Goal: Task Accomplishment & Management: Use online tool/utility

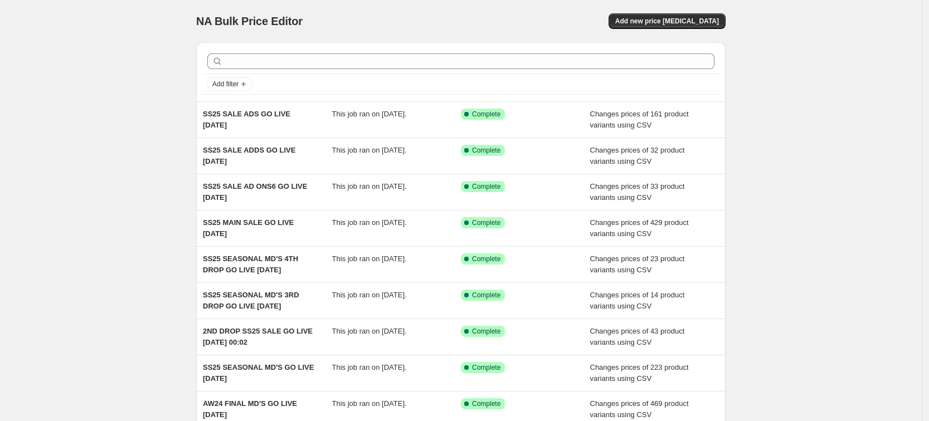
click at [671, 2] on div "NA Bulk Price Editor. This page is ready NA Bulk Price Editor Add new price [ME…" at bounding box center [460, 21] width 529 height 42
click at [700, 23] on span "Add new price [MEDICAL_DATA]" at bounding box center [667, 21] width 104 height 9
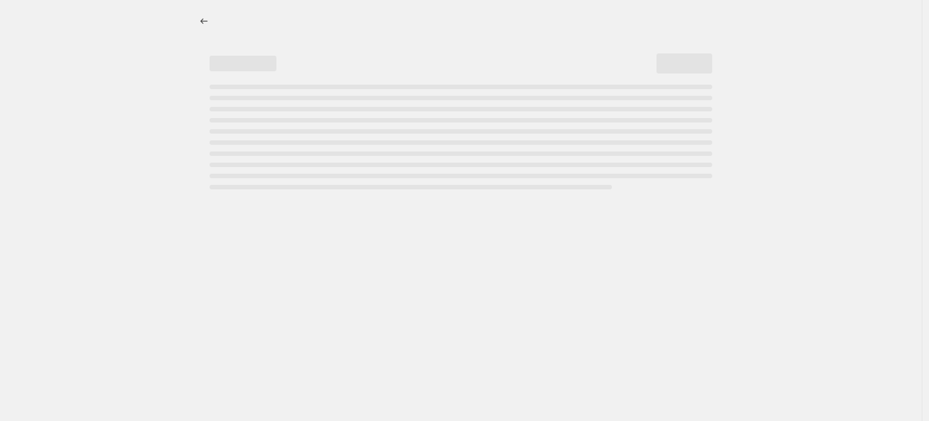
select select "percentage"
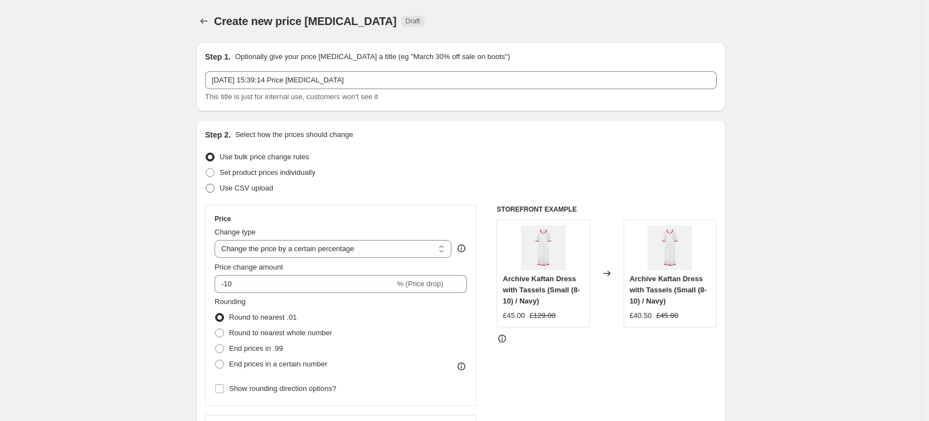
click at [261, 188] on span "Use CSV upload" at bounding box center [245, 188] width 53 height 8
click at [206, 184] on input "Use CSV upload" at bounding box center [206, 184] width 1 height 1
radio input "true"
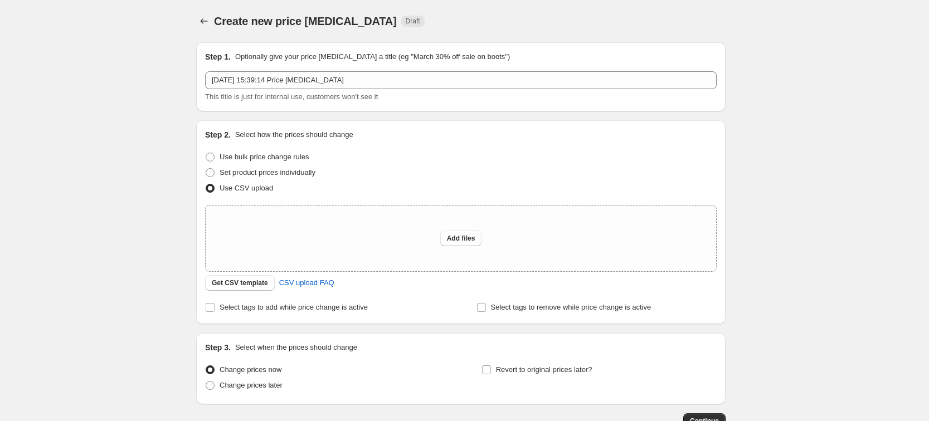
click at [255, 291] on div "Step 2. Select how the prices should change Use bulk price change rules Set pro…" at bounding box center [460, 222] width 511 height 186
click at [257, 284] on span "Get CSV template" at bounding box center [240, 283] width 56 height 9
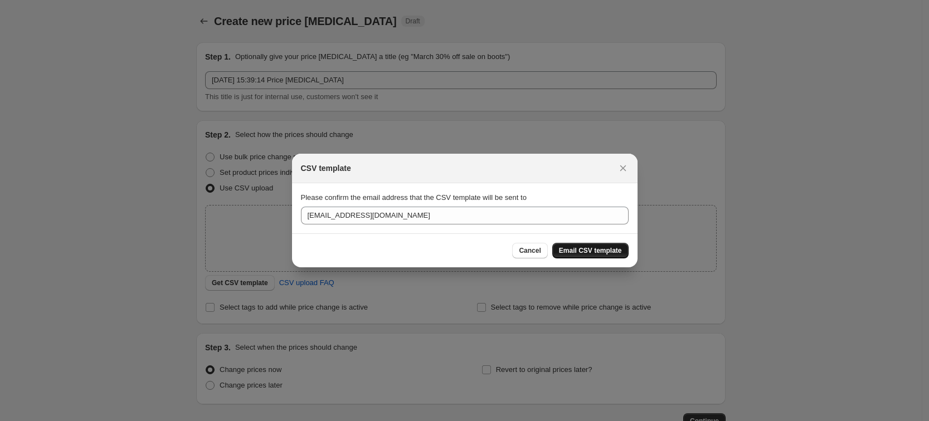
click at [611, 252] on span "Email CSV template" at bounding box center [590, 250] width 63 height 9
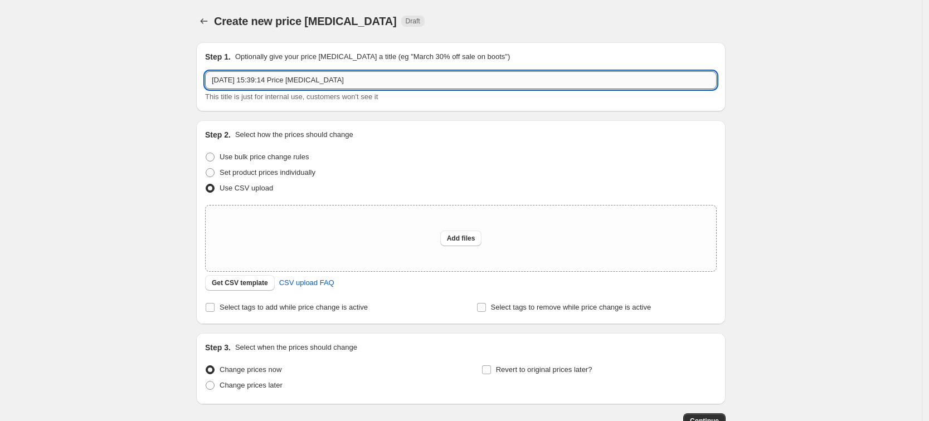
click at [291, 79] on input "[DATE] 15:39:14 Price [MEDICAL_DATA]" at bounding box center [460, 80] width 511 height 18
drag, startPoint x: 427, startPoint y: 78, endPoint x: -134, endPoint y: 35, distance: 562.6
click at [0, 35] on html "Home Settings Plans Skip to content Create new price [MEDICAL_DATA]. This page …" at bounding box center [464, 210] width 929 height 421
type input "SS25 LAST ADD INS GO LIVE [DATE]"
click at [468, 244] on button "Add files" at bounding box center [461, 239] width 42 height 16
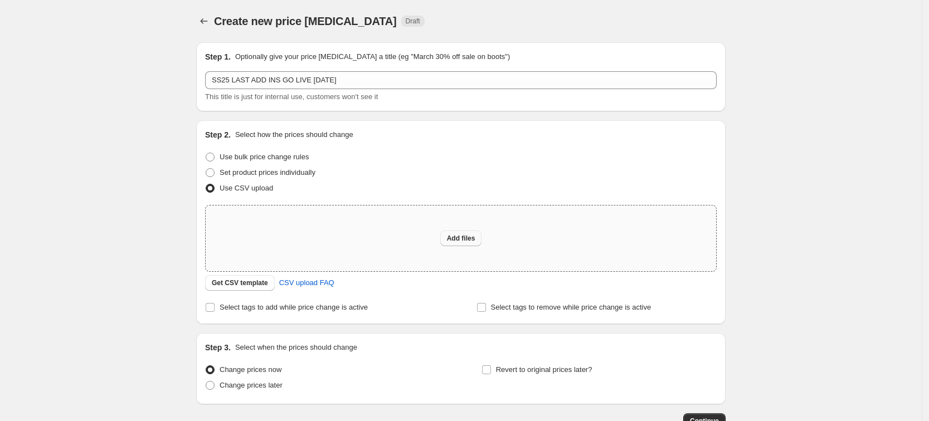
type input "C:\fakepath\SS25 LAST ADD INS GO LIVE [DATE].csv"
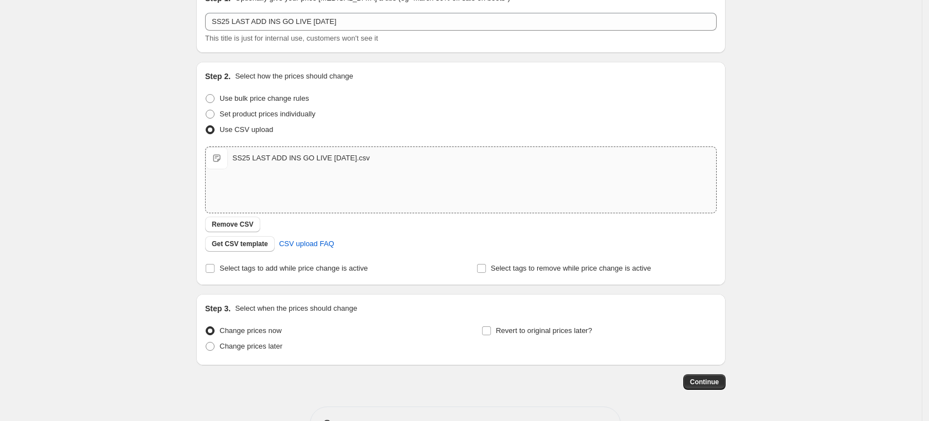
scroll to position [95, 0]
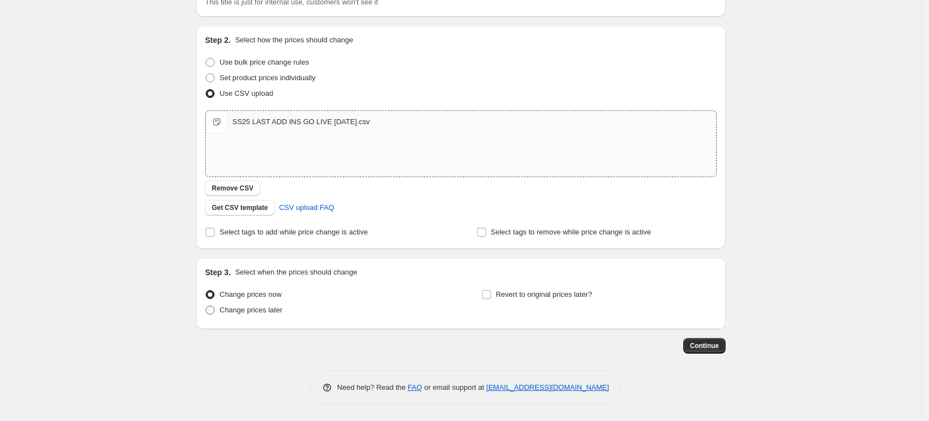
click at [271, 312] on span "Change prices later" at bounding box center [250, 310] width 63 height 8
click at [206, 306] on input "Change prices later" at bounding box center [206, 306] width 1 height 1
radio input "true"
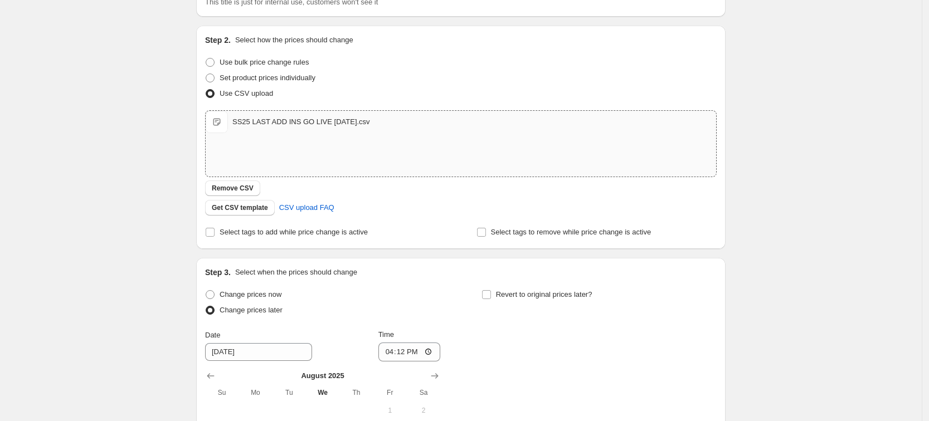
scroll to position [303, 0]
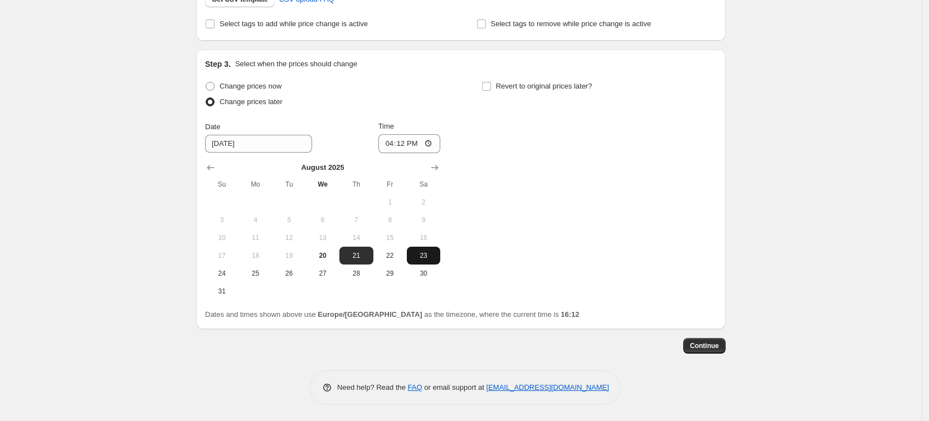
click at [432, 253] on span "23" at bounding box center [423, 255] width 25 height 9
type input "8/23/2025"
click at [408, 148] on input "16:12" at bounding box center [409, 143] width 62 height 19
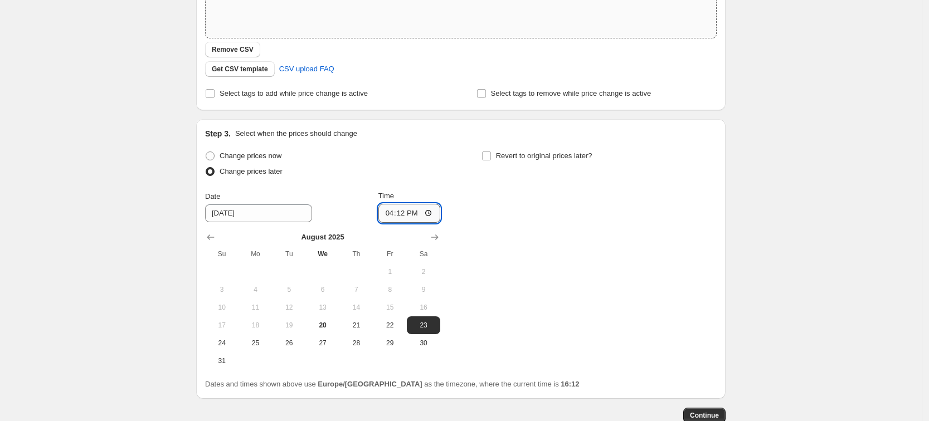
click at [431, 213] on input "16:12" at bounding box center [409, 213] width 62 height 19
type input "00:02"
click at [505, 228] on div "Change prices now Change prices later Date 8/23/2025 Time 00:02 August 2025 Su …" at bounding box center [460, 259] width 511 height 222
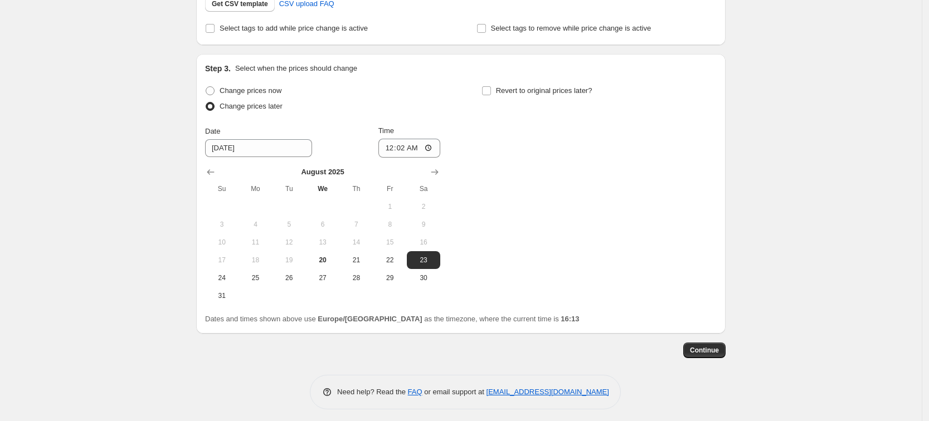
scroll to position [303, 0]
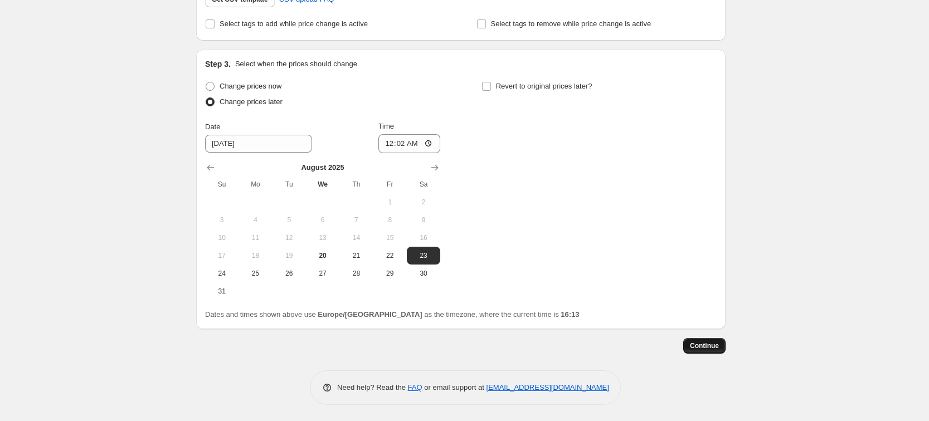
click at [707, 345] on span "Continue" at bounding box center [704, 345] width 29 height 9
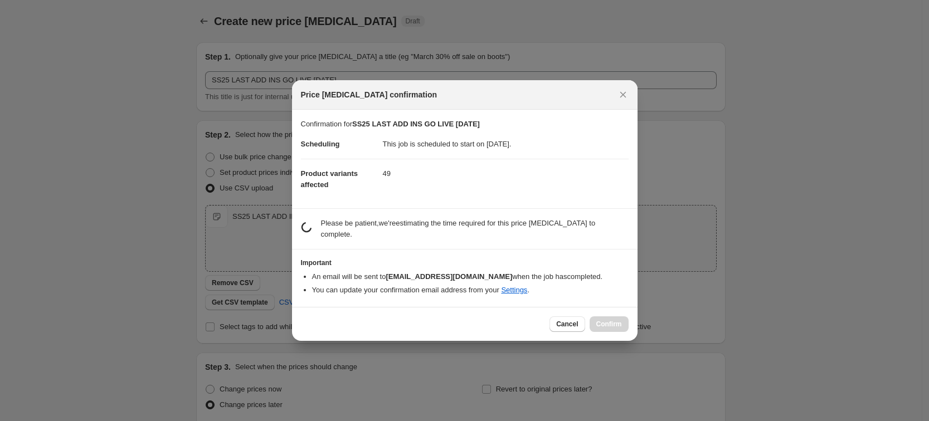
scroll to position [0, 0]
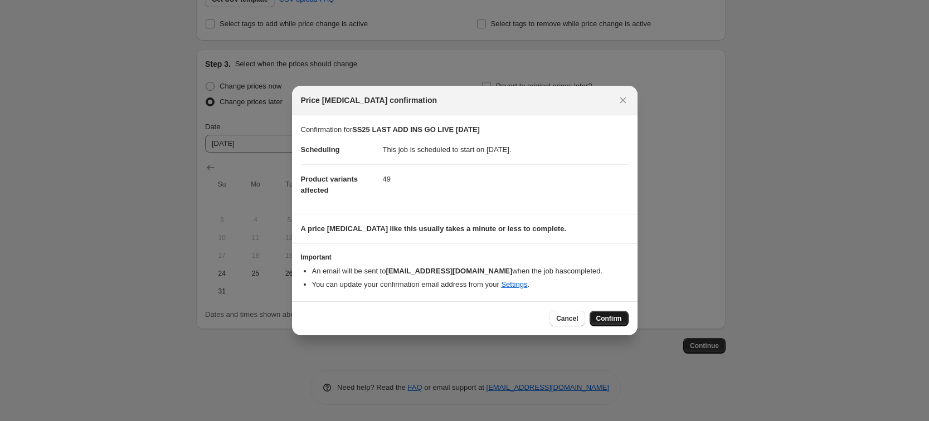
click at [608, 324] on button "Confirm" at bounding box center [608, 319] width 39 height 16
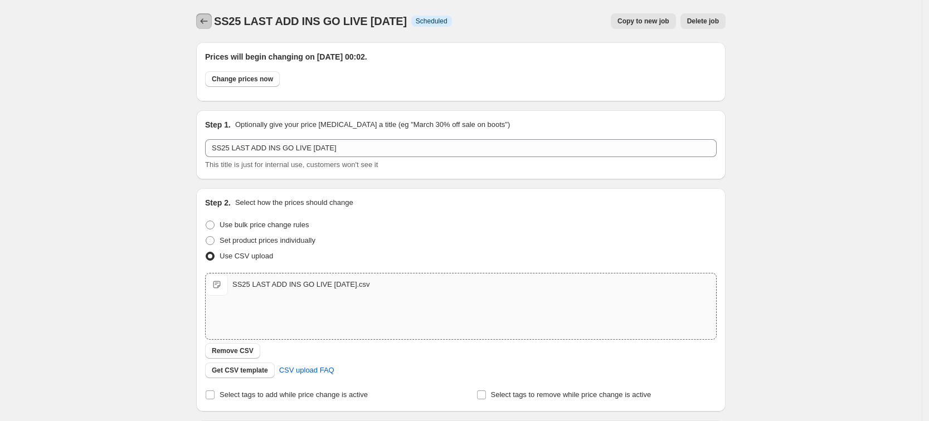
click at [201, 20] on button "Price change jobs" at bounding box center [204, 21] width 16 height 16
